Goal: Navigation & Orientation: Find specific page/section

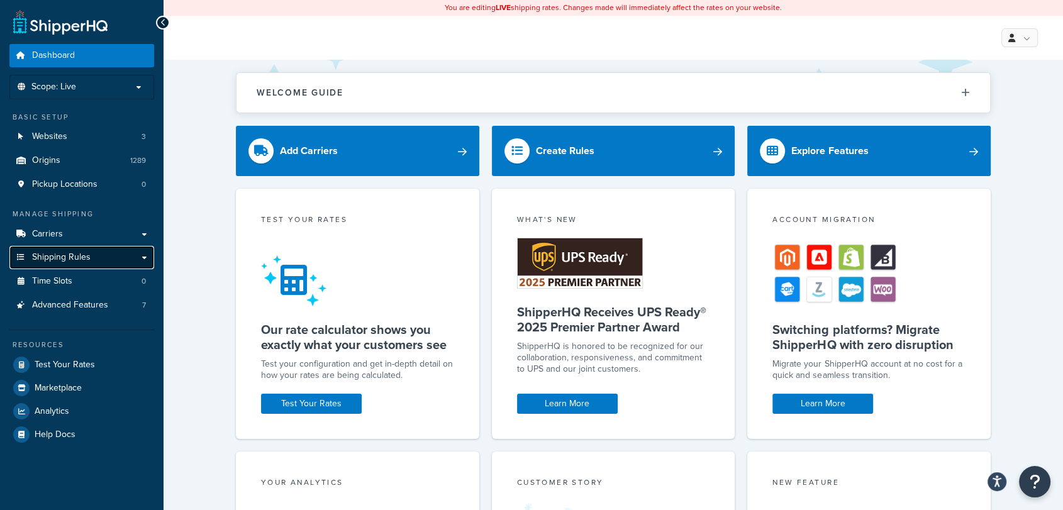
click at [55, 257] on span "Shipping Rules" at bounding box center [61, 257] width 58 height 11
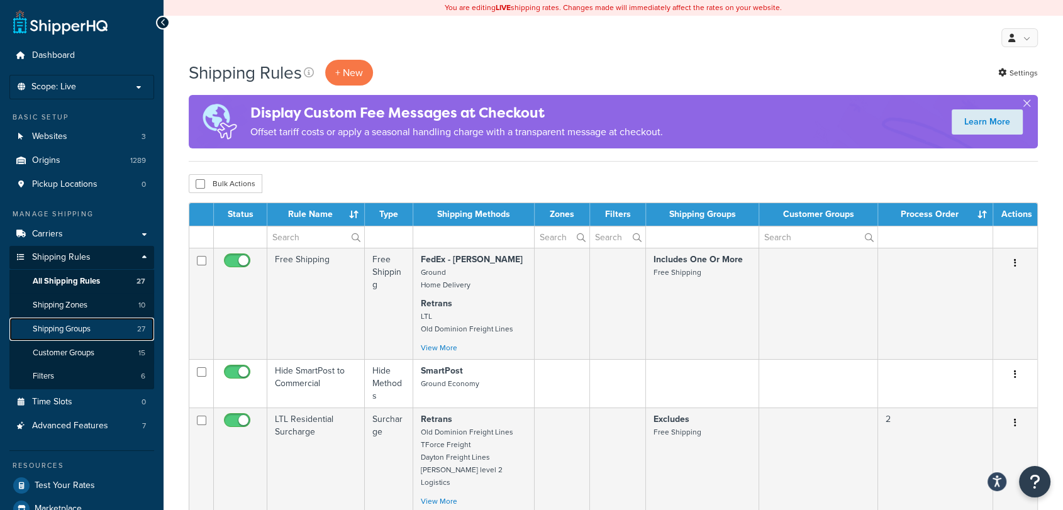
click at [70, 328] on span "Shipping Groups" at bounding box center [62, 329] width 58 height 11
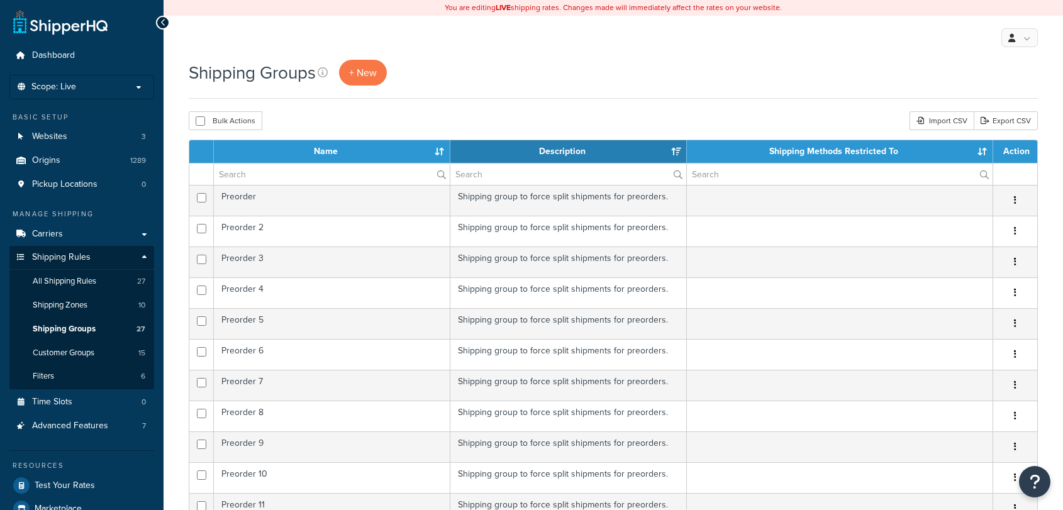
select select "15"
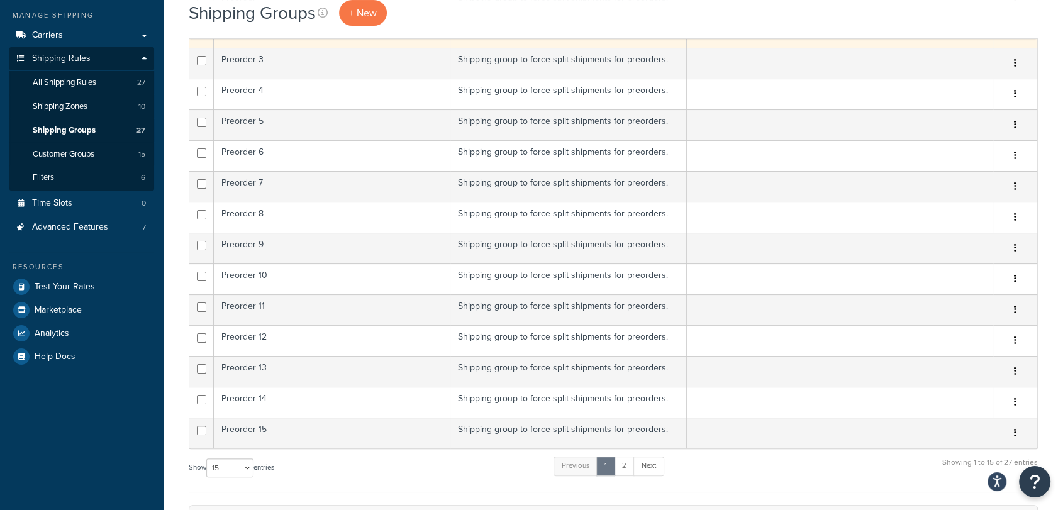
scroll to position [419, 0]
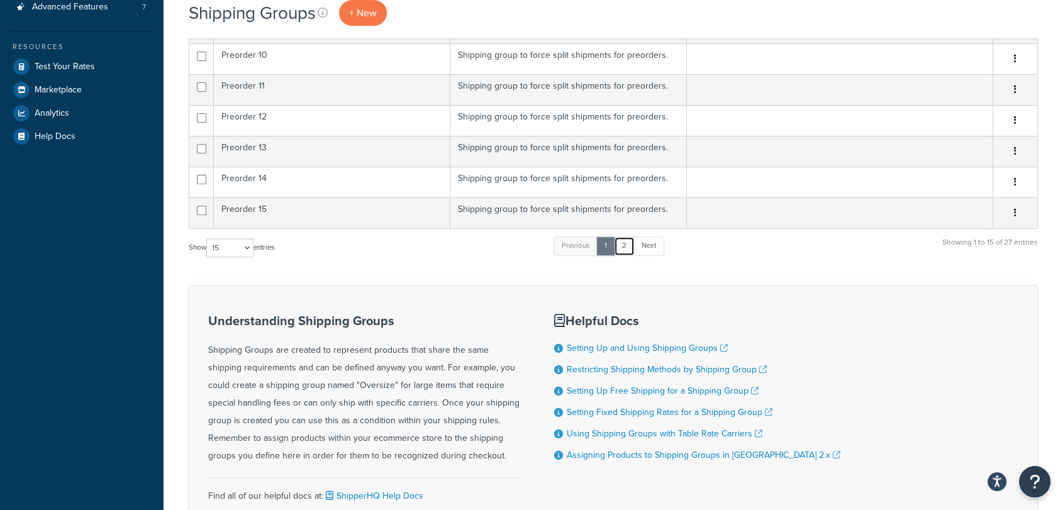
click at [631, 243] on link "2" at bounding box center [624, 245] width 21 height 19
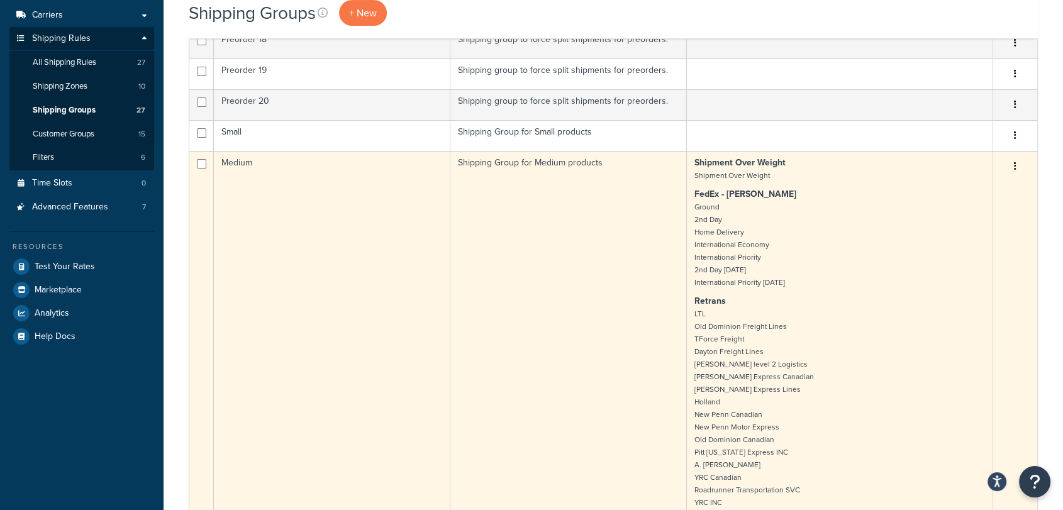
scroll to position [84, 0]
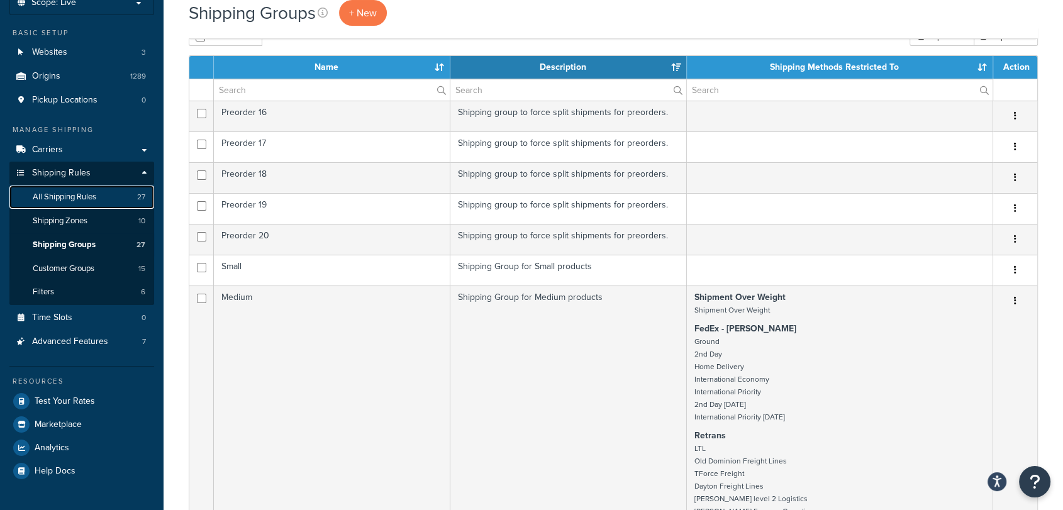
click at [65, 197] on span "All Shipping Rules" at bounding box center [65, 197] width 64 height 11
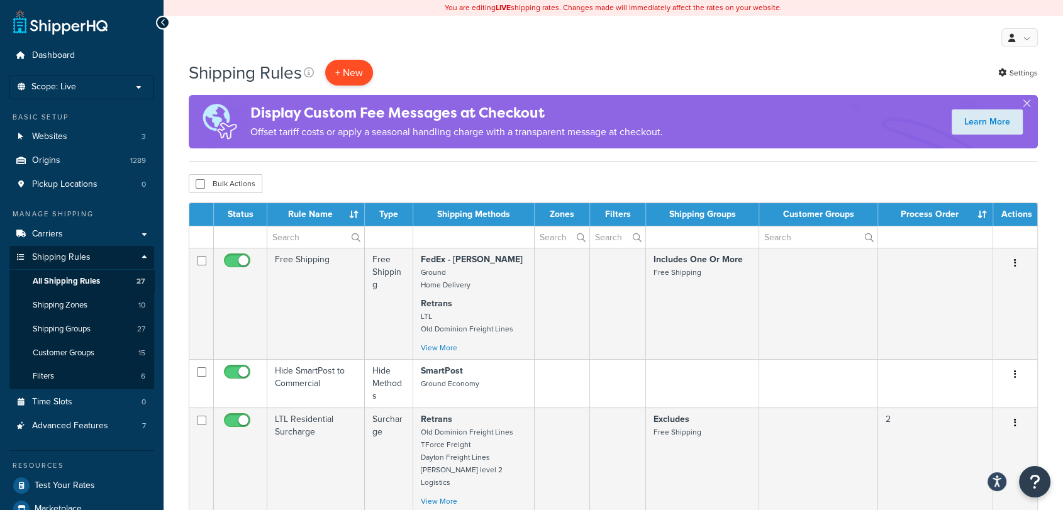
click at [357, 73] on p "+ New" at bounding box center [349, 73] width 48 height 26
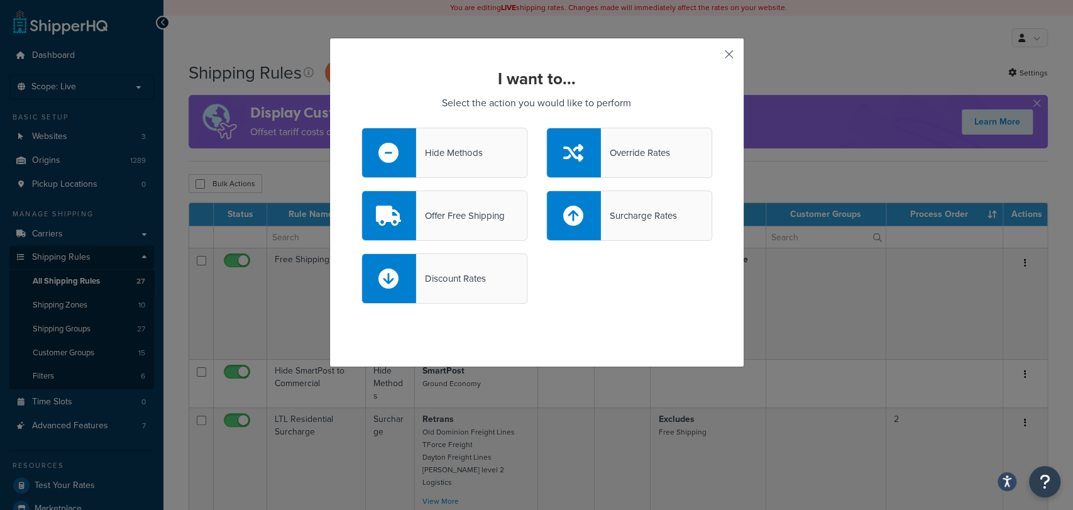
click at [712, 57] on button "button" at bounding box center [710, 58] width 3 height 3
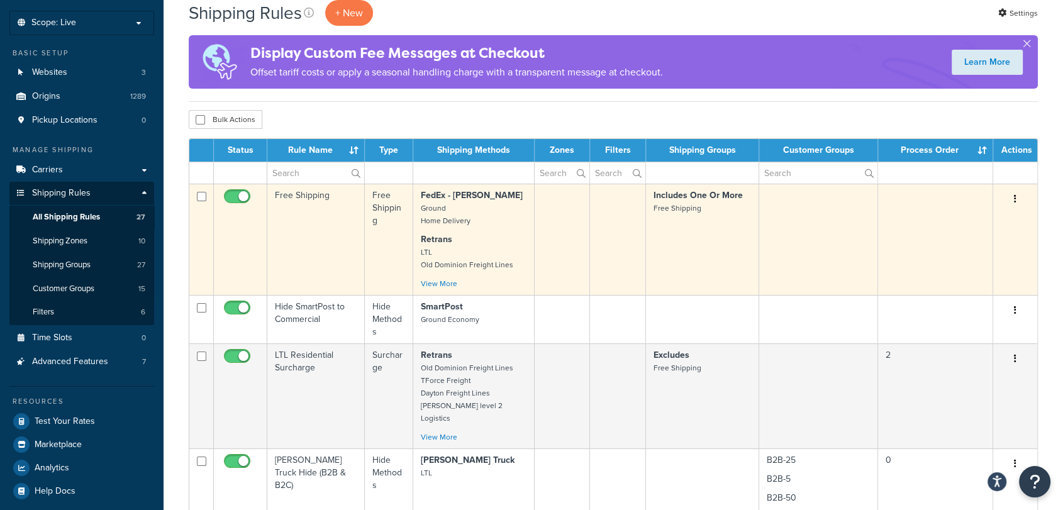
scroll to position [209, 0]
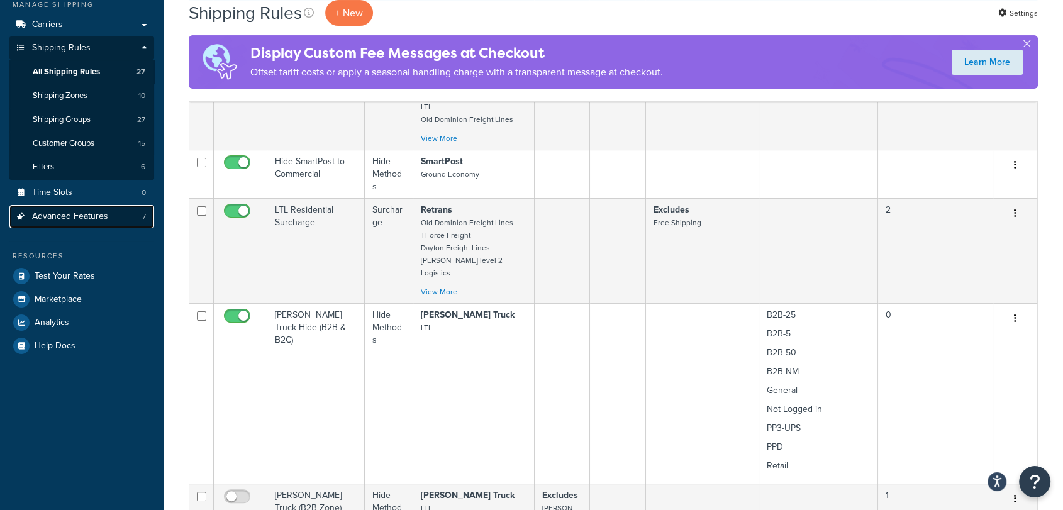
click at [94, 216] on span "Advanced Features" at bounding box center [70, 216] width 76 height 11
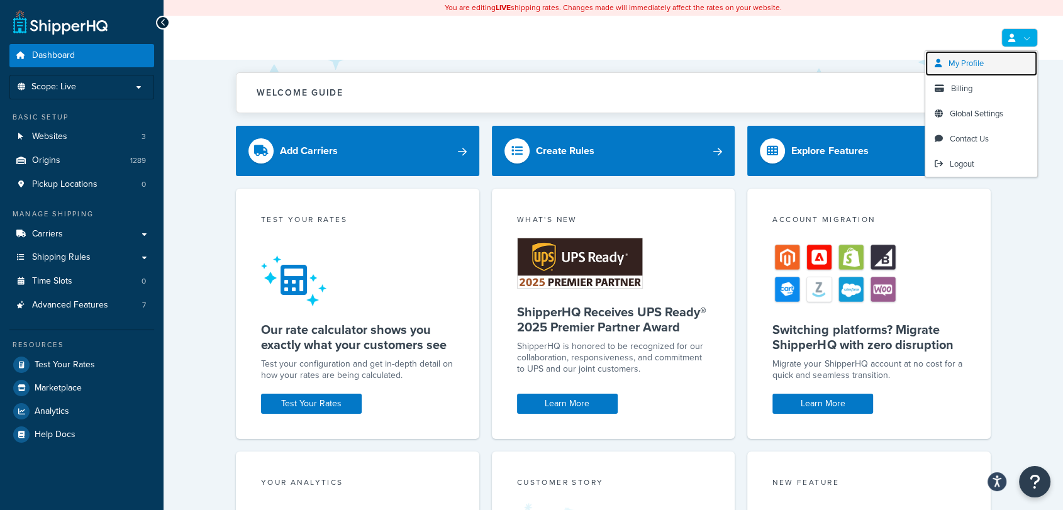
click at [970, 67] on span "My Profile" at bounding box center [965, 63] width 35 height 12
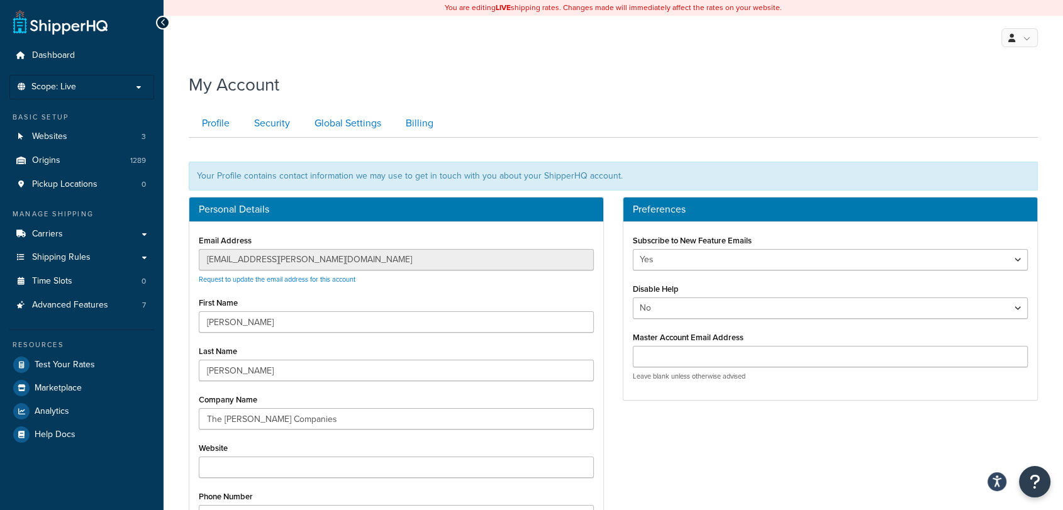
click at [594, 63] on div "You are editing LIVE shipping rates. Changes made will immediately affect the r…" at bounding box center [612, 364] width 899 height 729
